Goal: Task Accomplishment & Management: Use online tool/utility

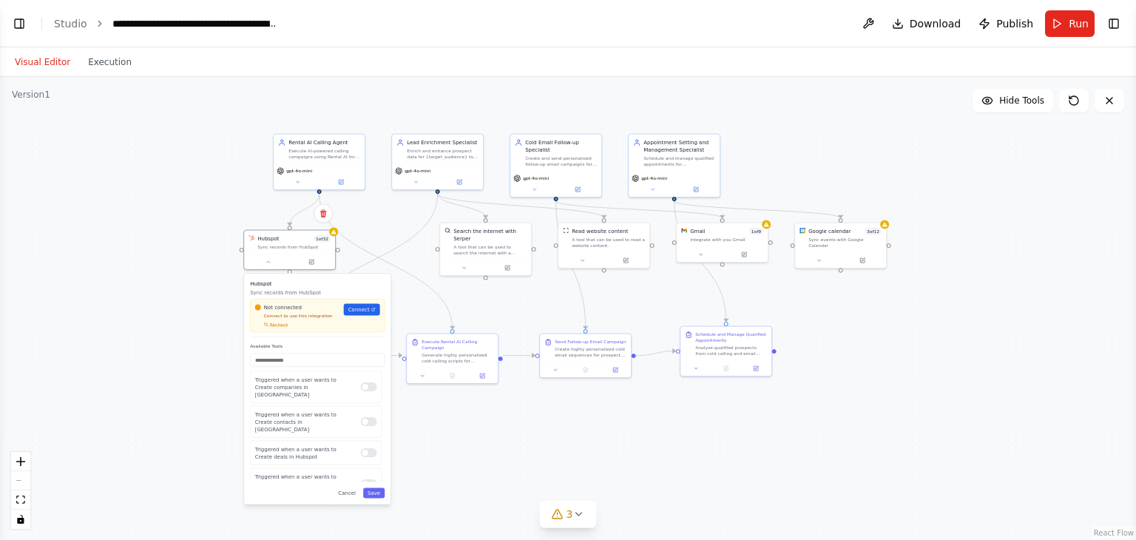
scroll to position [35557, 0]
click at [83, 27] on ol "**********" at bounding box center [166, 23] width 225 height 15
click at [95, 21] on icon "breadcrumb" at bounding box center [100, 23] width 10 height 10
click at [98, 21] on icon "breadcrumb" at bounding box center [99, 23] width 3 height 5
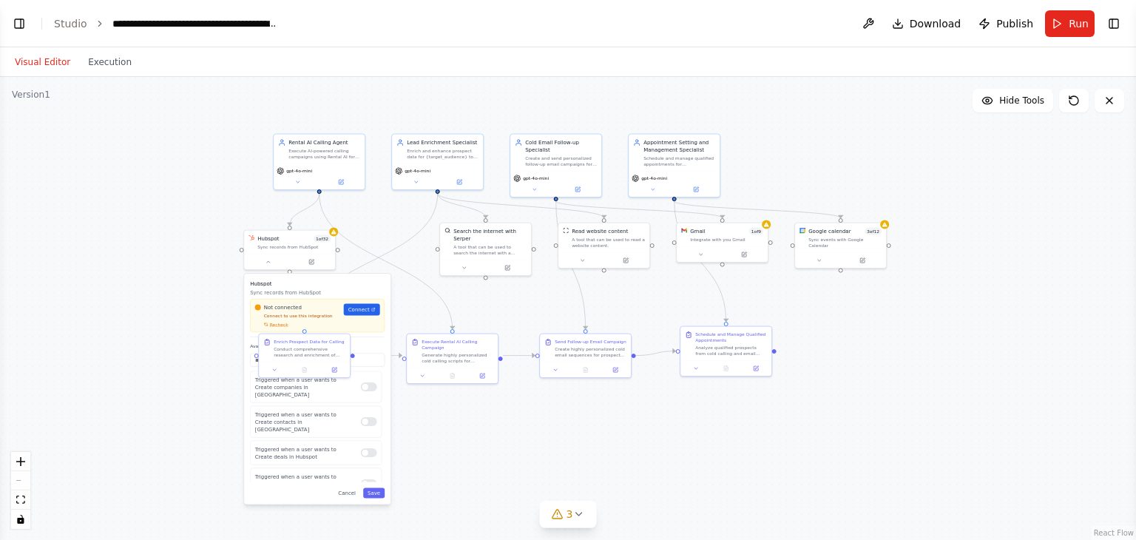
click at [95, 21] on icon "breadcrumb" at bounding box center [100, 23] width 10 height 10
click at [230, 345] on div ".deletable-edge-delete-btn { width: 20px; height: 20px; border: 0px solid #ffff…" at bounding box center [568, 308] width 1136 height 463
click at [95, 21] on icon "breadcrumb" at bounding box center [100, 23] width 10 height 10
click at [23, 24] on button "Toggle Left Sidebar" at bounding box center [19, 23] width 21 height 21
click at [23, 24] on div "BETA a multi-agent outreach system composed of an AI called calling agent and p…" at bounding box center [568, 270] width 1136 height 540
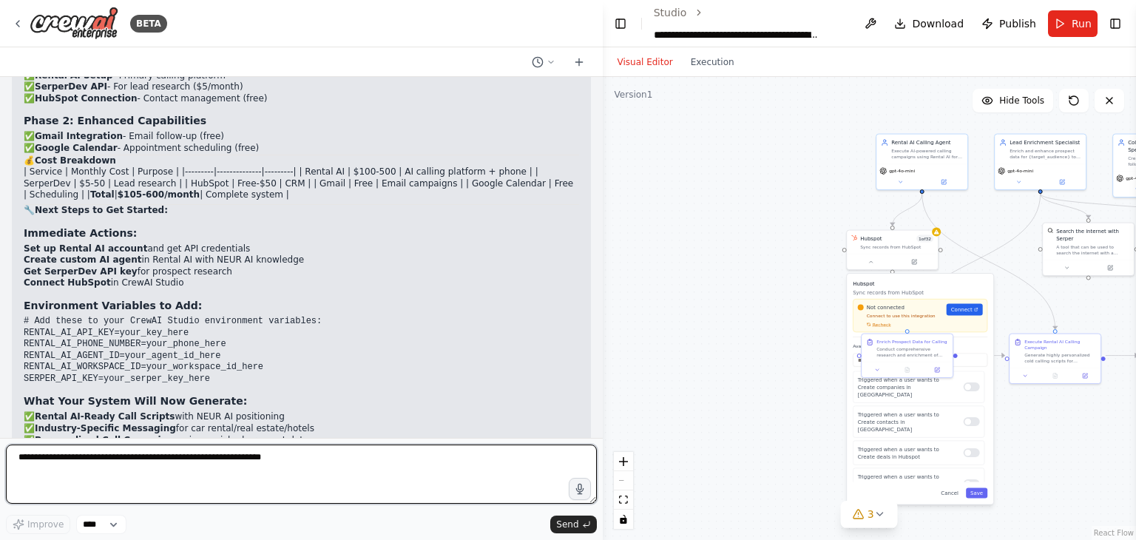
click at [121, 462] on textarea at bounding box center [301, 474] width 591 height 59
click at [127, 470] on textarea at bounding box center [301, 474] width 591 height 59
type textarea "**********"
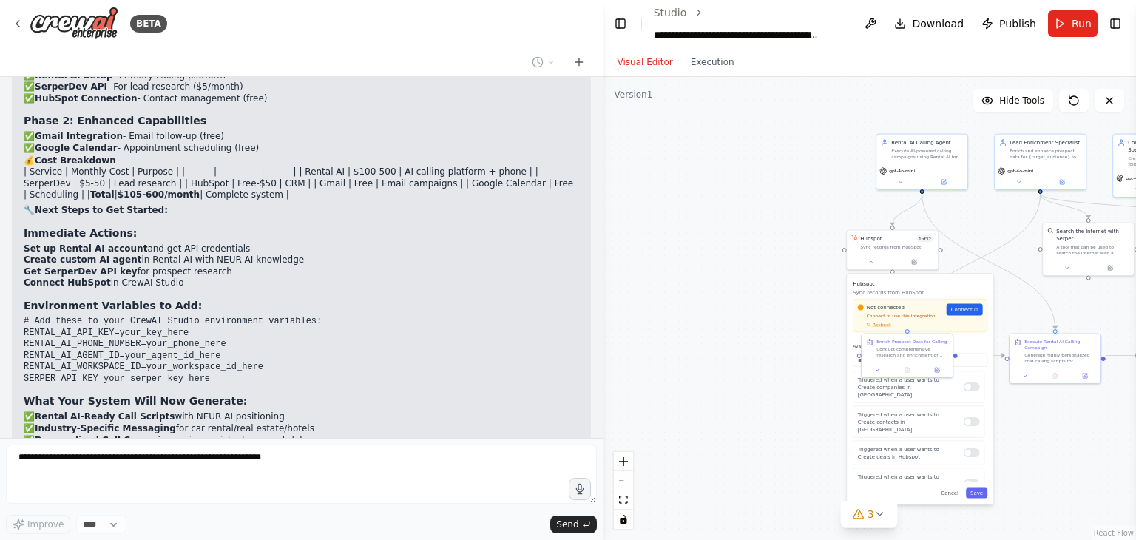
scroll to position [35595, 0]
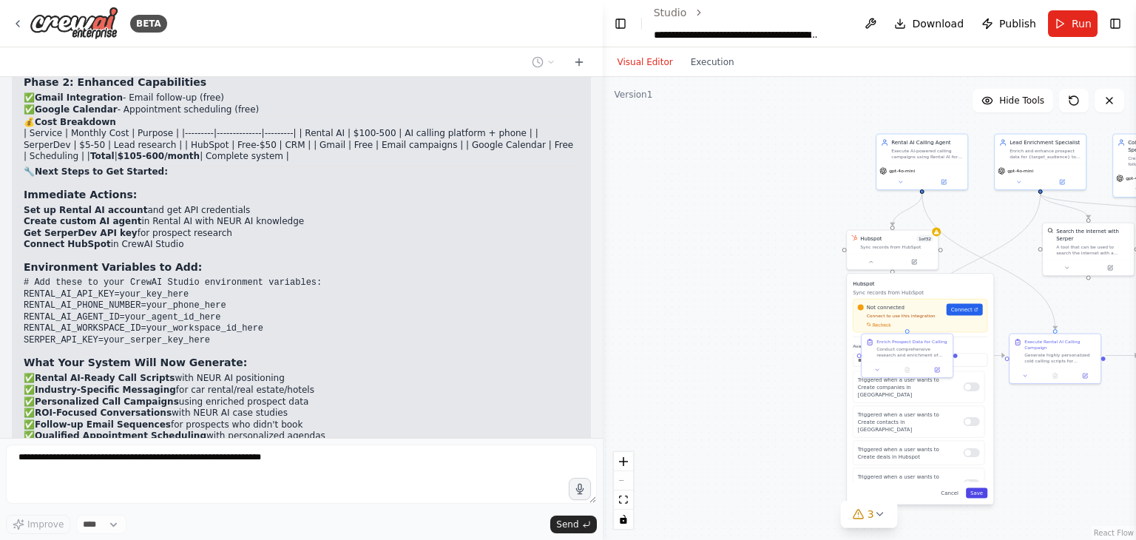
click at [983, 491] on button "Save" at bounding box center [976, 493] width 21 height 10
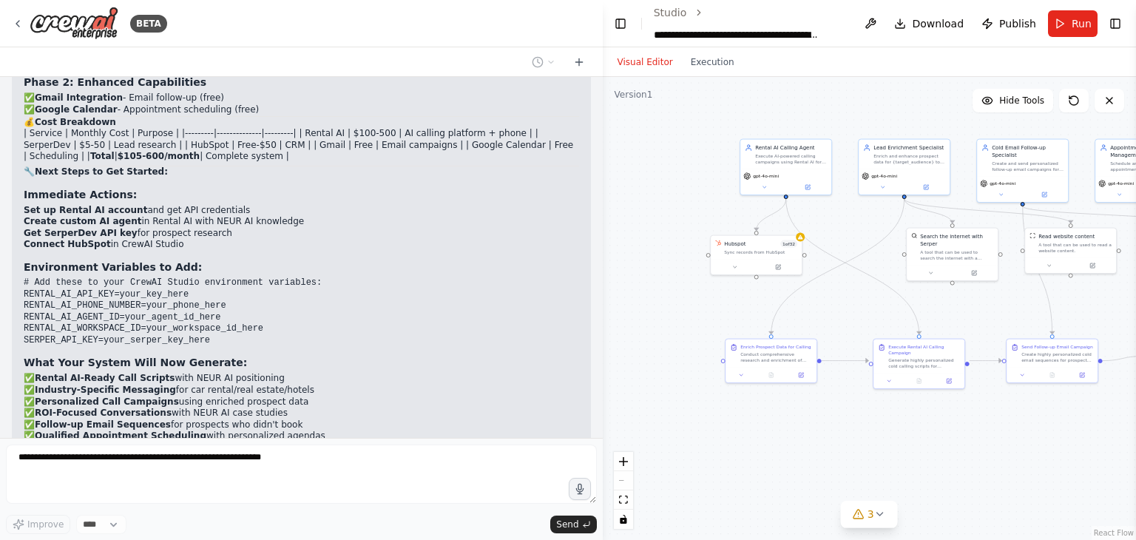
click at [816, 303] on div ".deletable-edge-delete-btn { width: 20px; height: 20px; border: 0px solid #ffff…" at bounding box center [869, 308] width 533 height 463
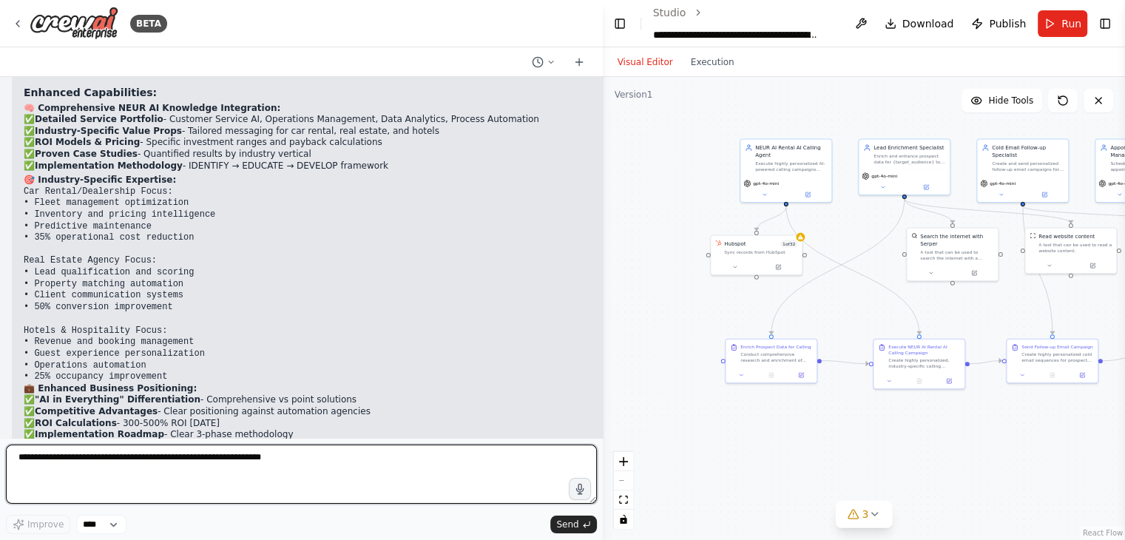
scroll to position [36322, 0]
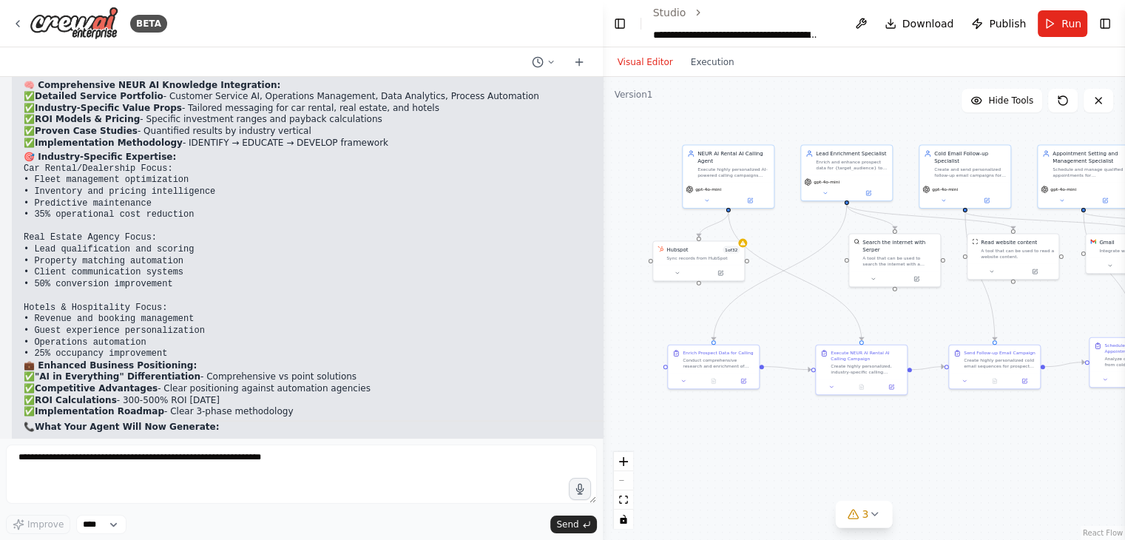
drag, startPoint x: 846, startPoint y: 297, endPoint x: 788, endPoint y: 302, distance: 57.9
click at [788, 302] on div ".deletable-edge-delete-btn { width: 20px; height: 20px; border: 0px solid #ffff…" at bounding box center [864, 308] width 522 height 463
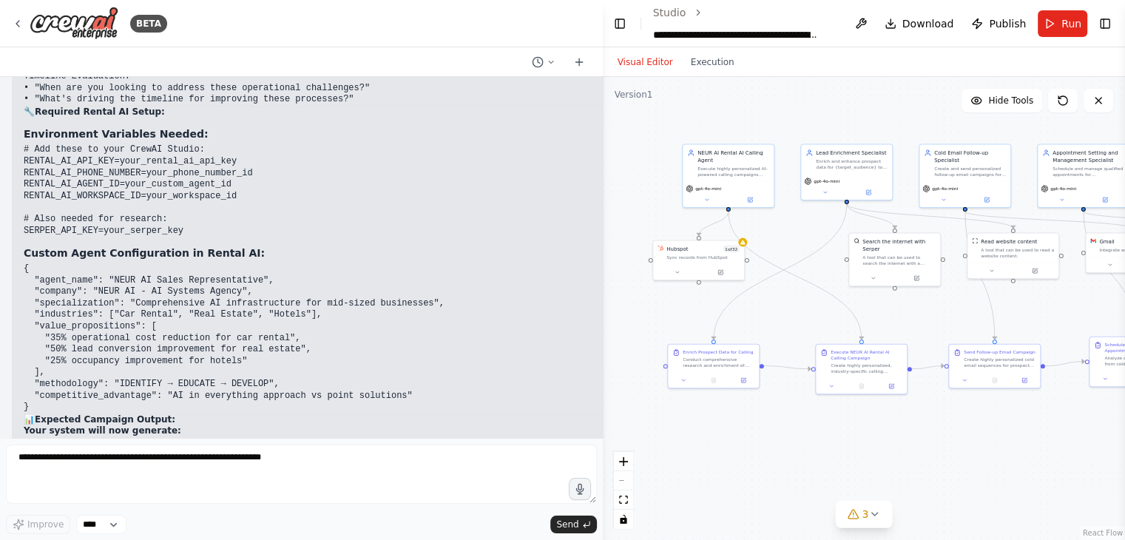
scroll to position [37282, 0]
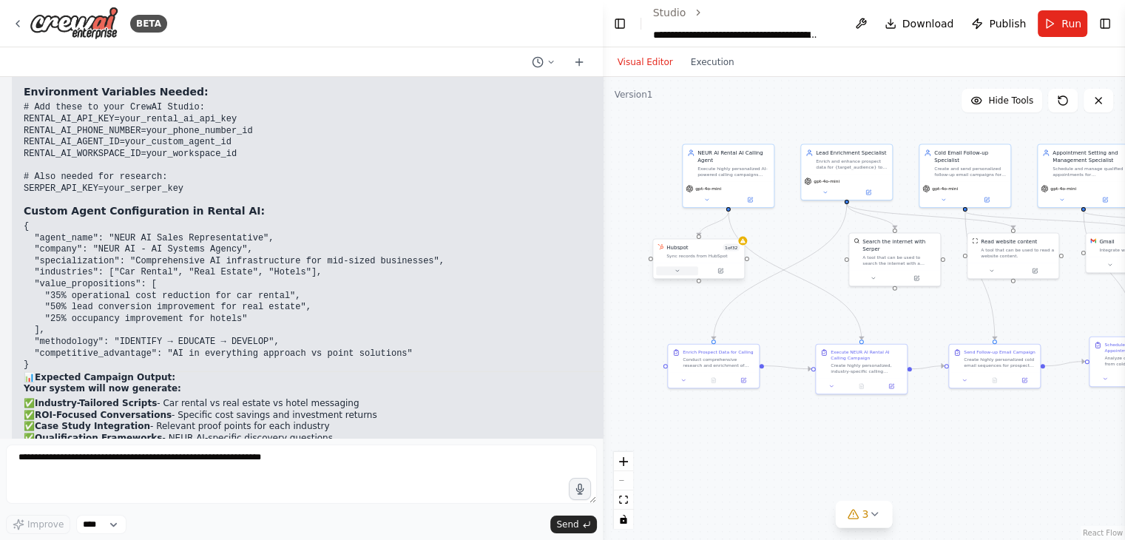
click at [670, 266] on button at bounding box center [677, 270] width 42 height 9
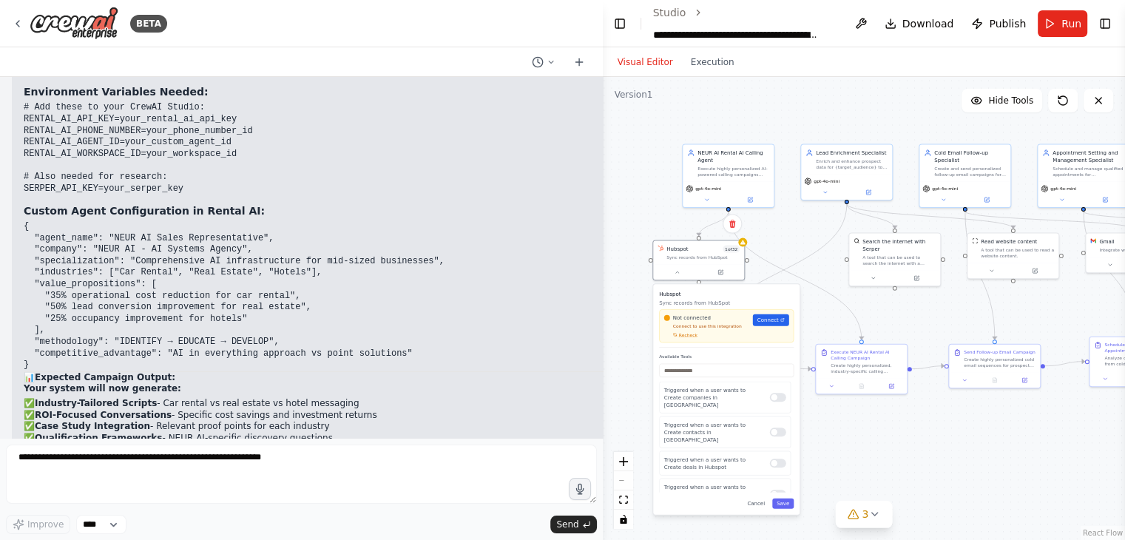
click at [687, 322] on div "Not connected Connect to use this integration Recheck Connect" at bounding box center [726, 325] width 135 height 33
click at [674, 333] on icon at bounding box center [674, 335] width 4 height 4
click at [828, 314] on div ".deletable-edge-delete-btn { width: 20px; height: 20px; border: 0px solid #ffff…" at bounding box center [864, 308] width 522 height 463
click at [752, 492] on div "Hubspot Sync records from HubSpot Not connected Connect to use this integration…" at bounding box center [726, 399] width 146 height 231
click at [790, 499] on button "Save" at bounding box center [782, 504] width 21 height 10
